Goal: Find specific page/section: Find specific page/section

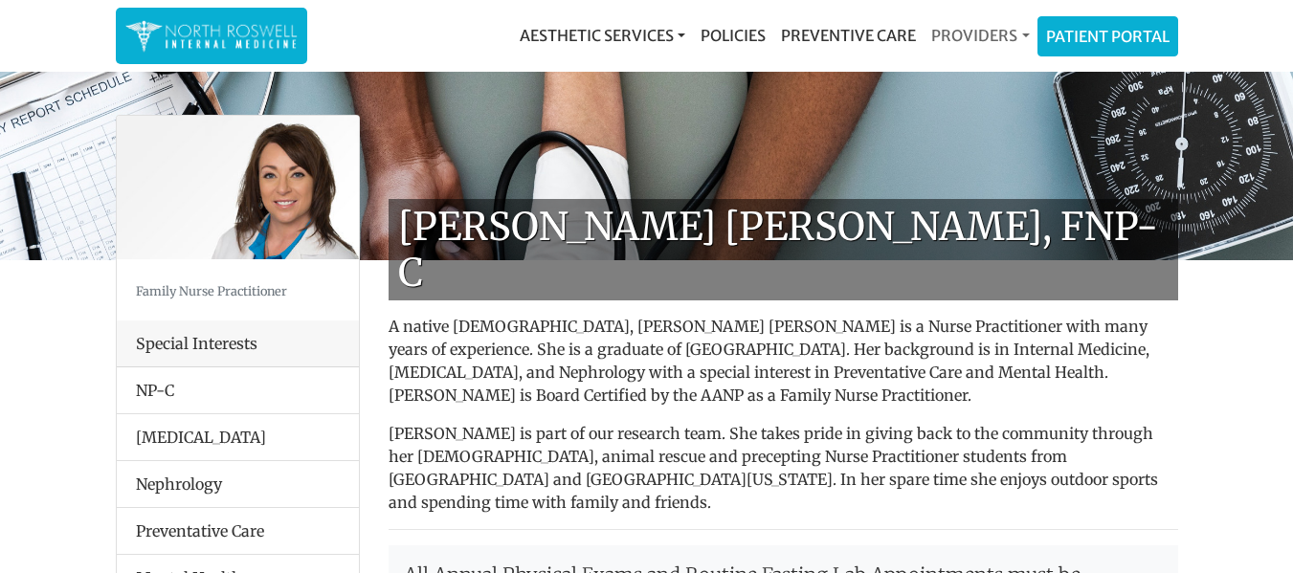
click at [1010, 32] on link "Providers" at bounding box center [979, 35] width 113 height 38
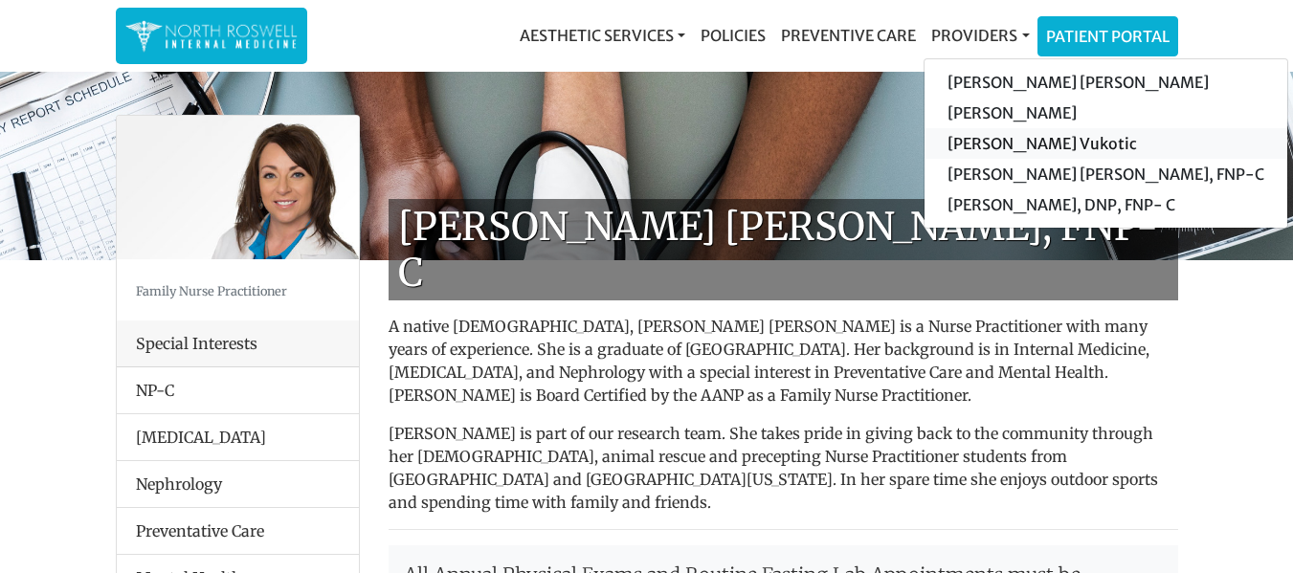
click at [1049, 143] on link "[PERSON_NAME] Vukotic" at bounding box center [1105, 143] width 363 height 31
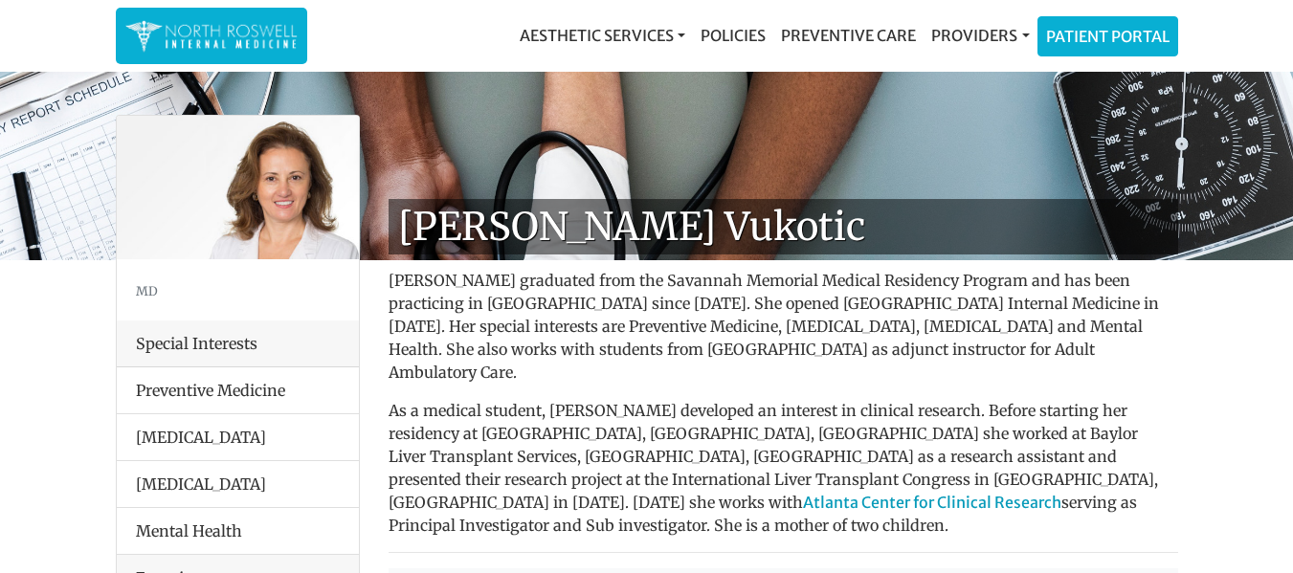
drag, startPoint x: 36, startPoint y: 365, endPoint x: 54, endPoint y: 349, distance: 23.0
